Goal: Browse casually

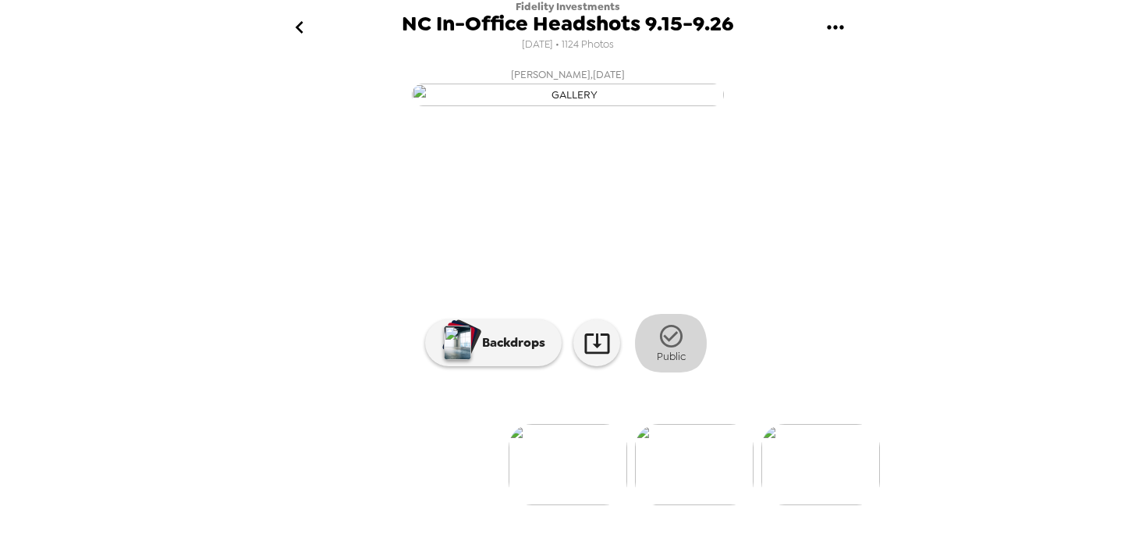
click at [659, 347] on icon "button" at bounding box center [670, 336] width 23 height 23
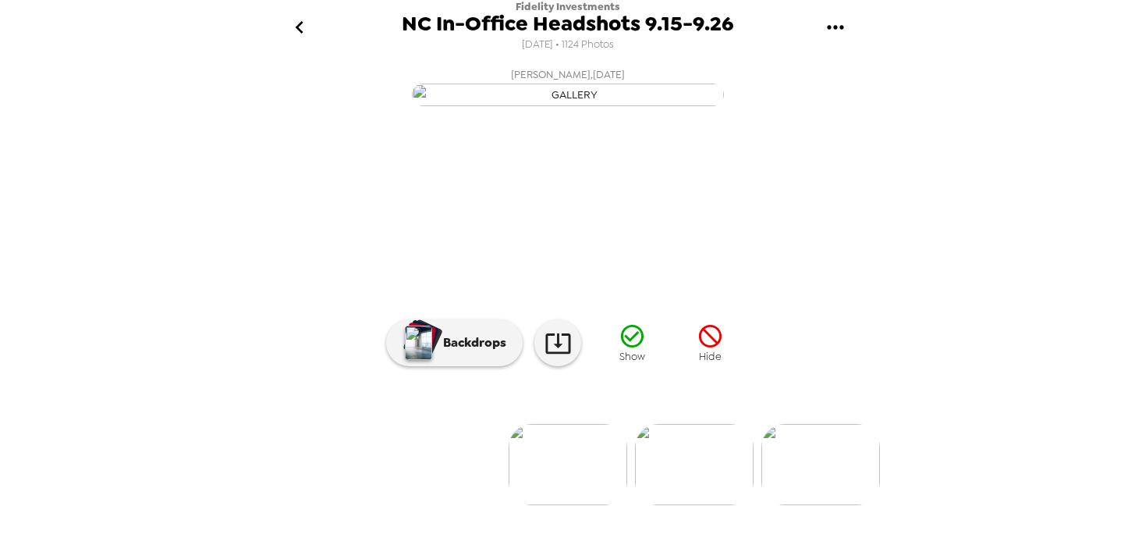
click at [684, 505] on img at bounding box center [694, 464] width 119 height 81
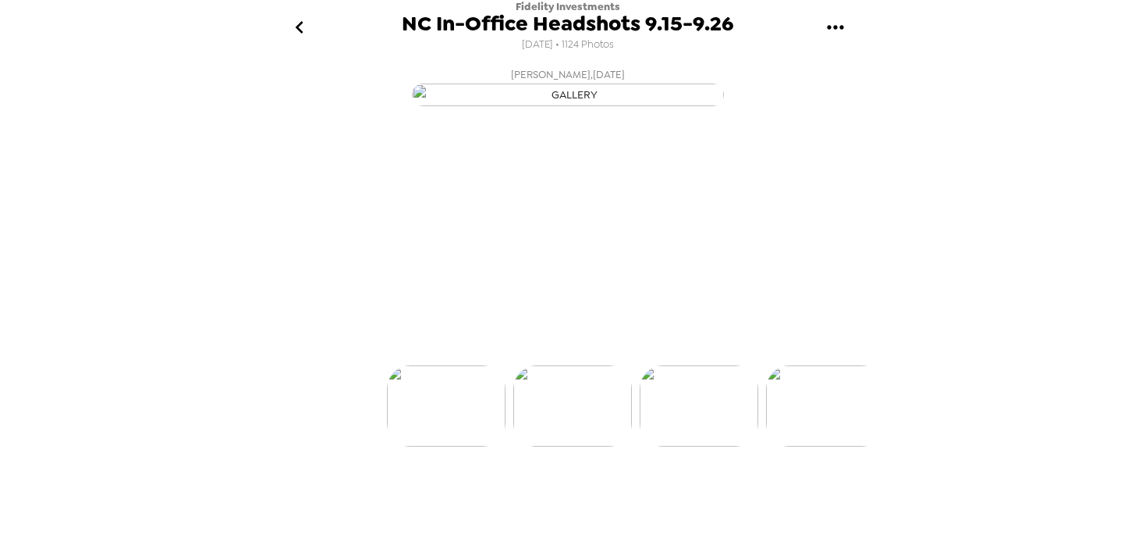
scroll to position [0, 126]
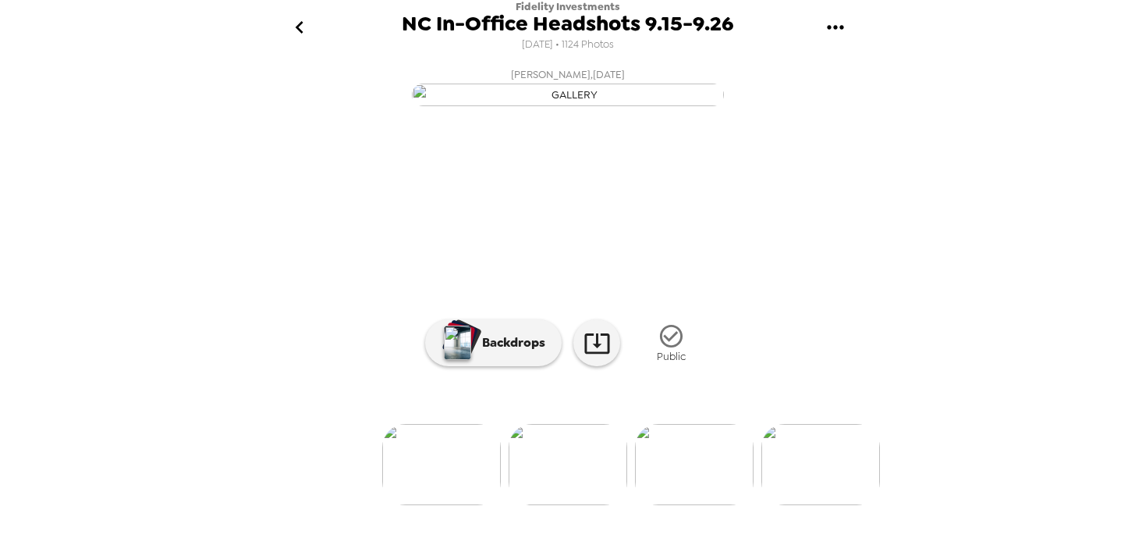
click at [454, 505] on img at bounding box center [441, 464] width 119 height 81
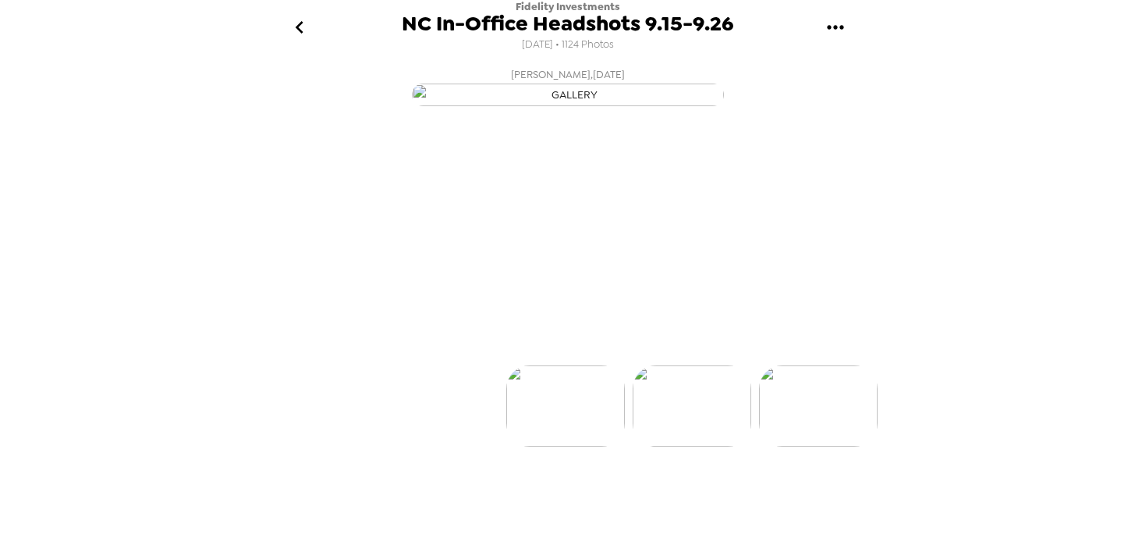
scroll to position [0, 0]
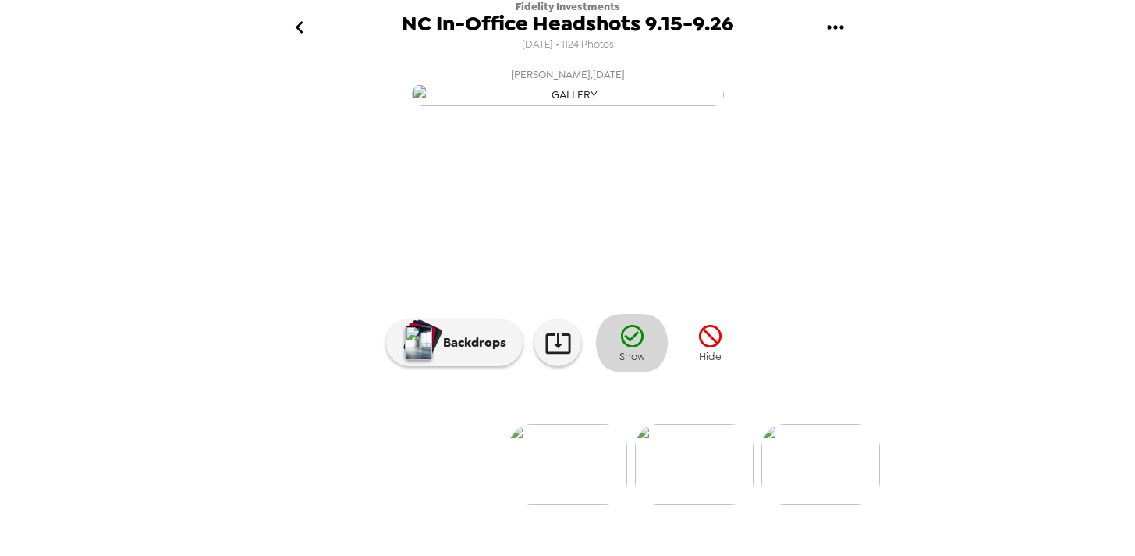
click at [620, 347] on icon "button" at bounding box center [631, 336] width 23 height 23
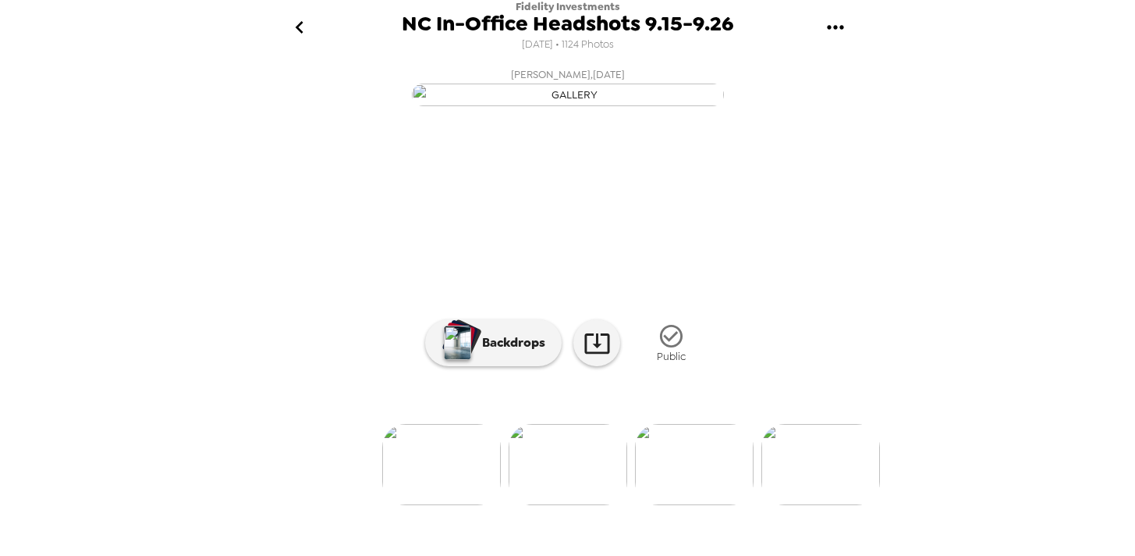
scroll to position [149, 0]
click at [423, 503] on img at bounding box center [441, 464] width 119 height 81
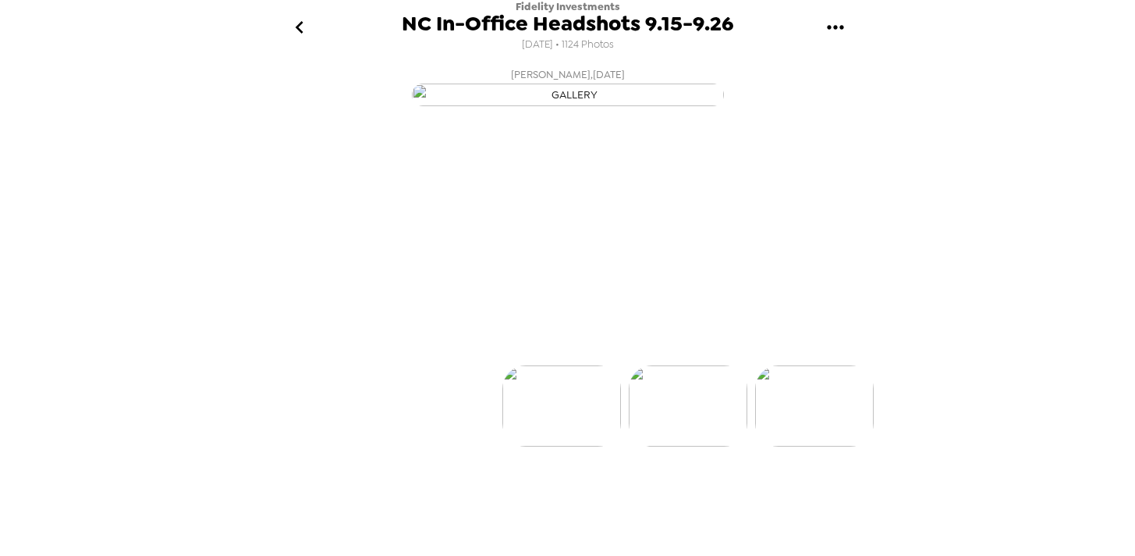
scroll to position [0, 0]
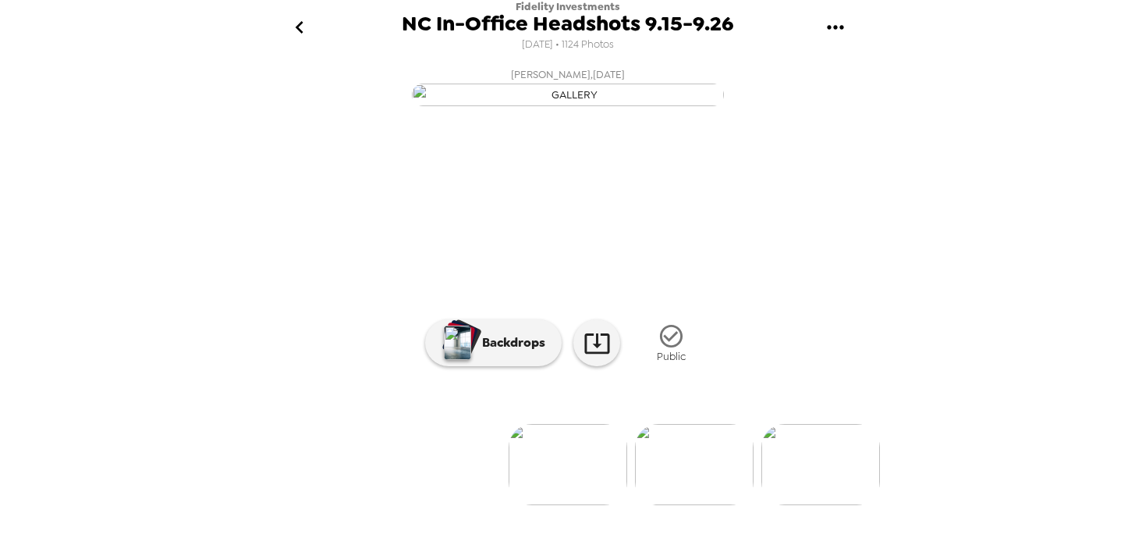
click at [303, 21] on icon "go back" at bounding box center [299, 27] width 25 height 25
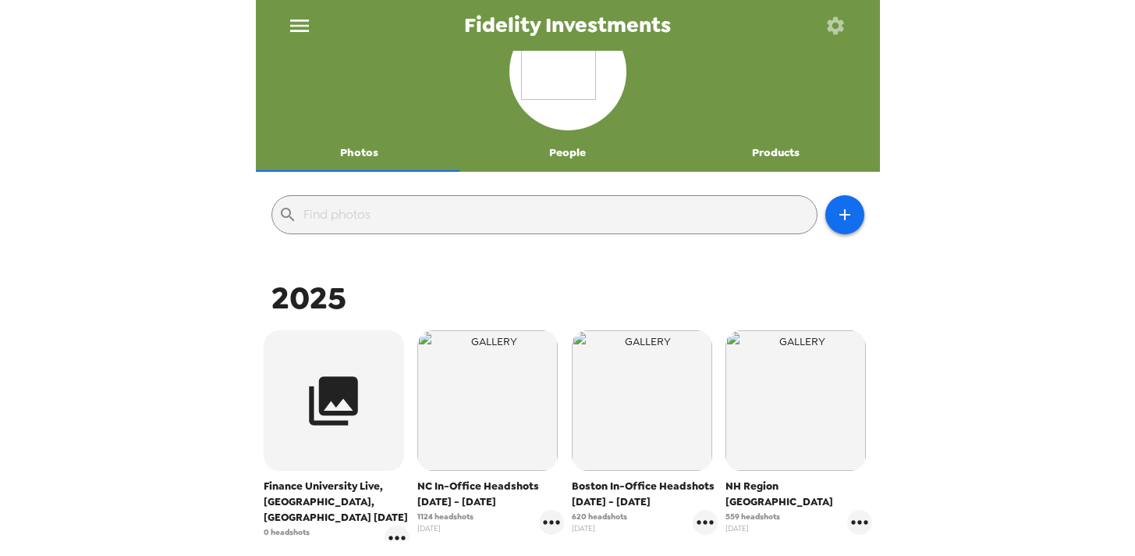
scroll to position [114, 0]
